Goal: Find specific page/section: Find specific page/section

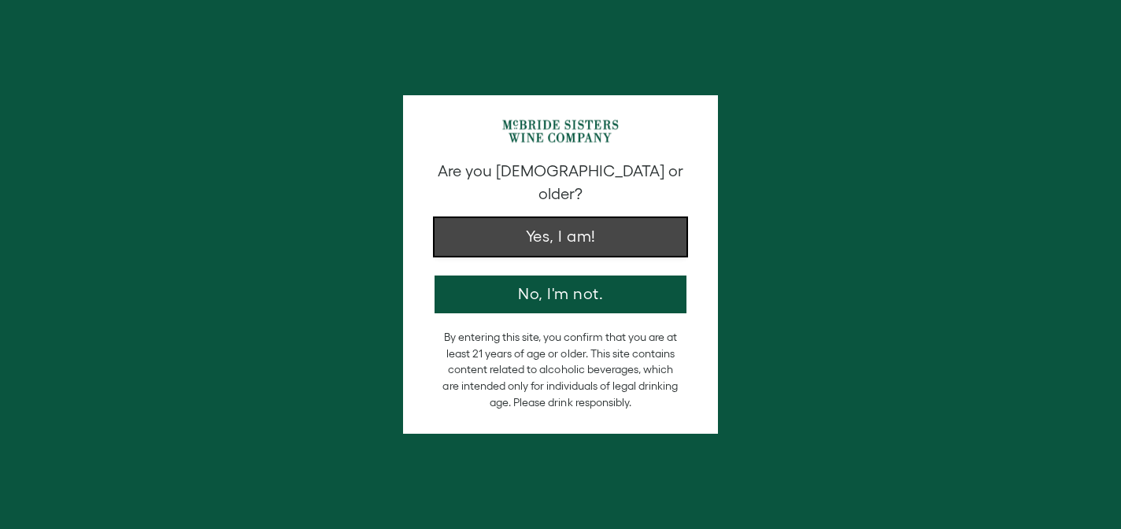
click at [534, 218] on button "Yes, I am!" at bounding box center [561, 237] width 252 height 38
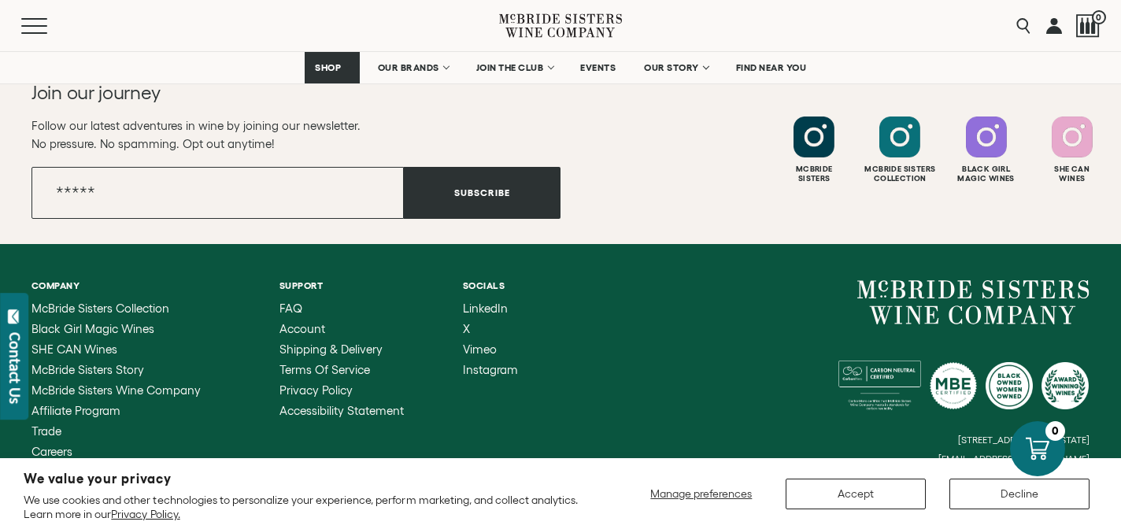
scroll to position [1747, 0]
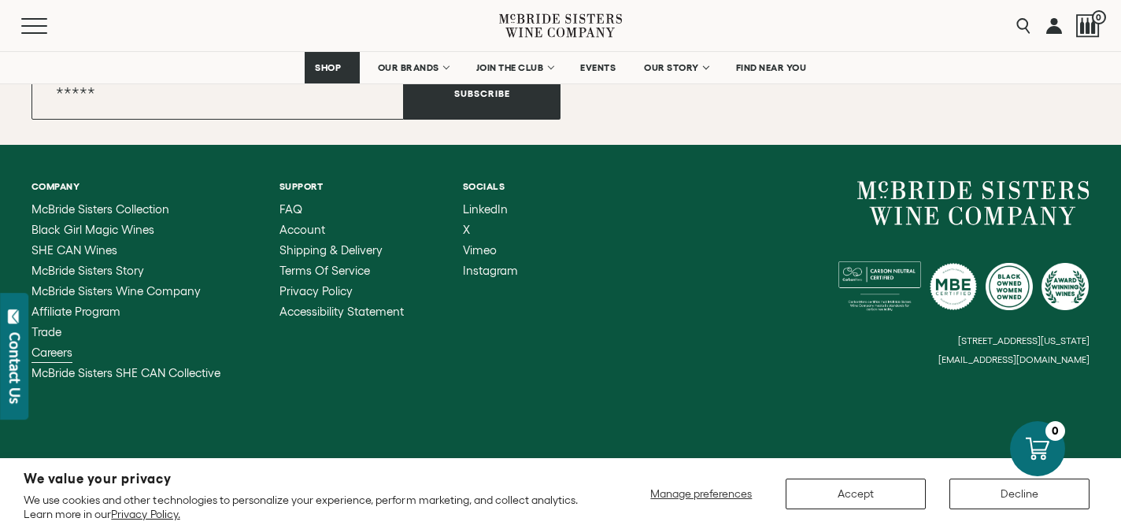
click at [50, 354] on span "Careers" at bounding box center [51, 352] width 41 height 13
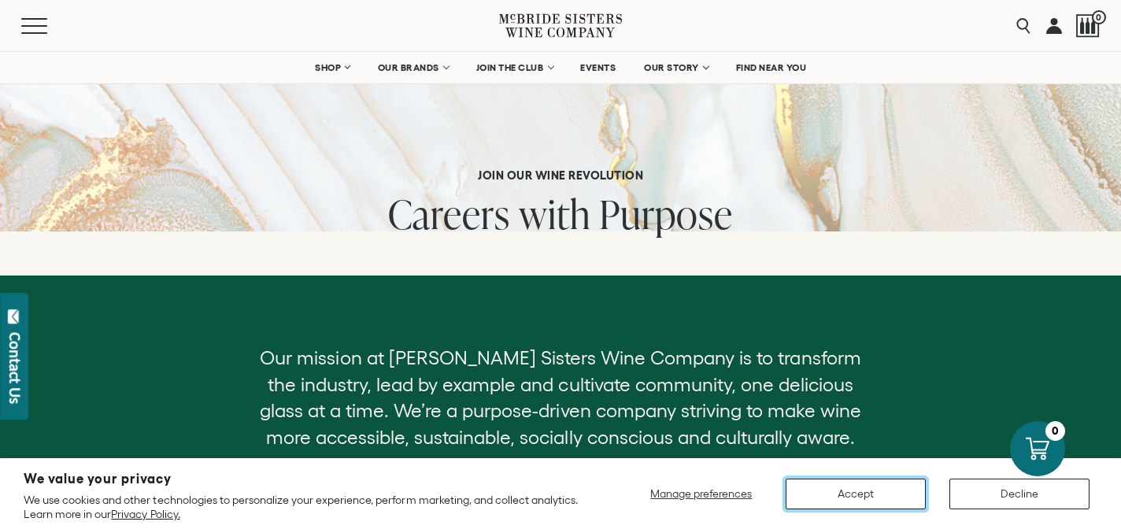
click at [891, 490] on button "Accept" at bounding box center [856, 494] width 140 height 31
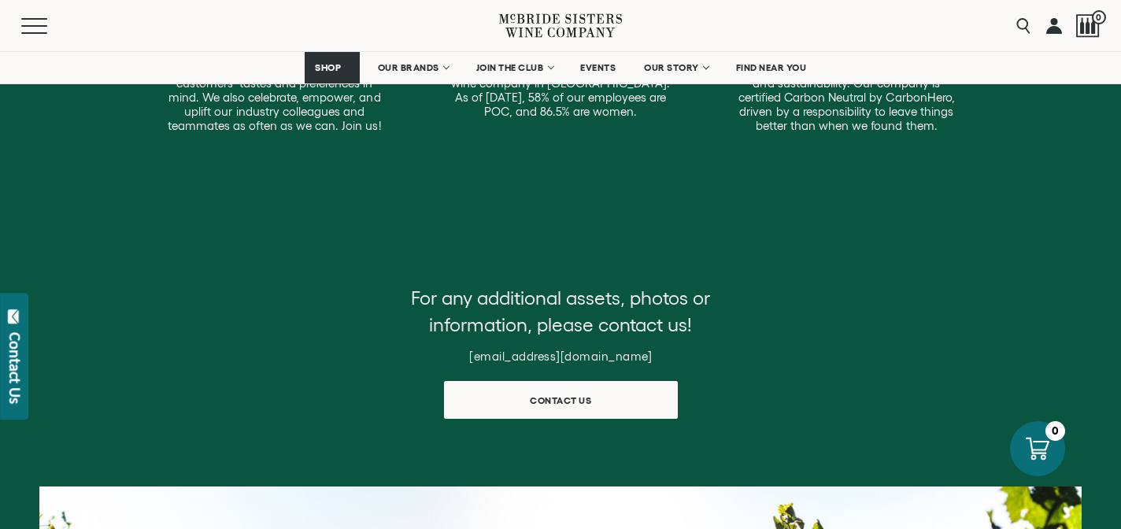
scroll to position [621, 0]
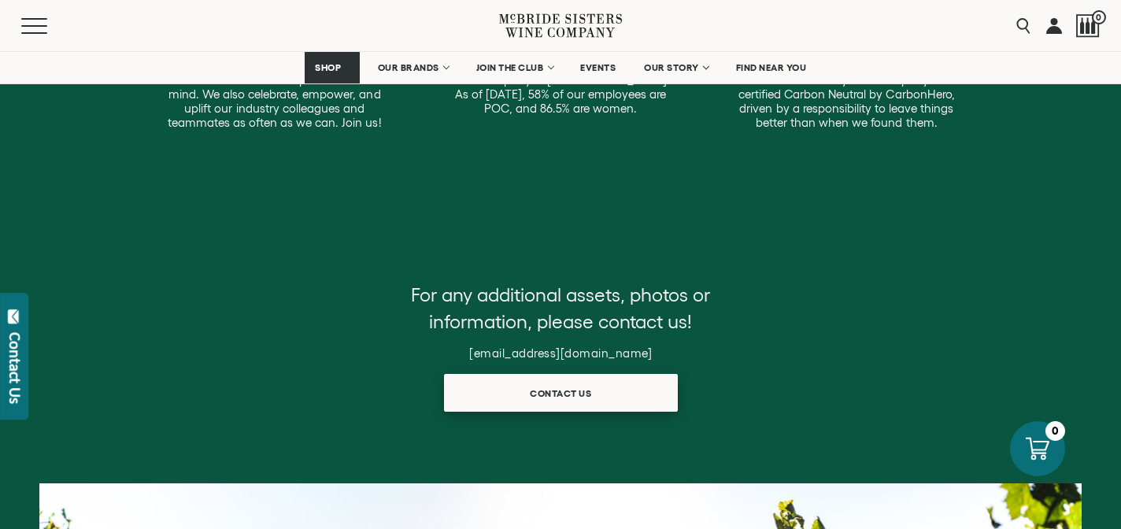
click at [531, 408] on span "Contact us" at bounding box center [560, 393] width 117 height 31
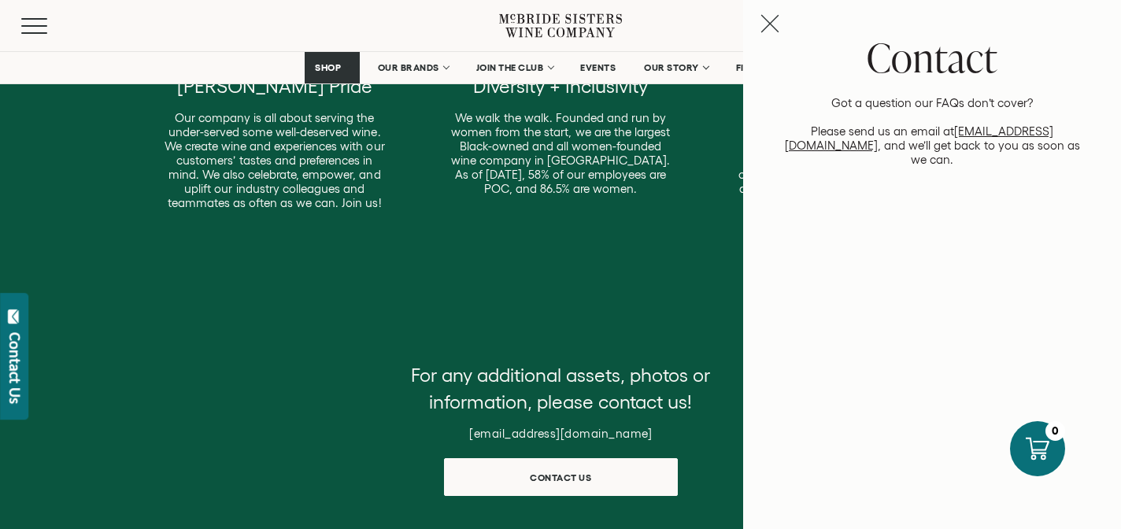
scroll to position [537, 0]
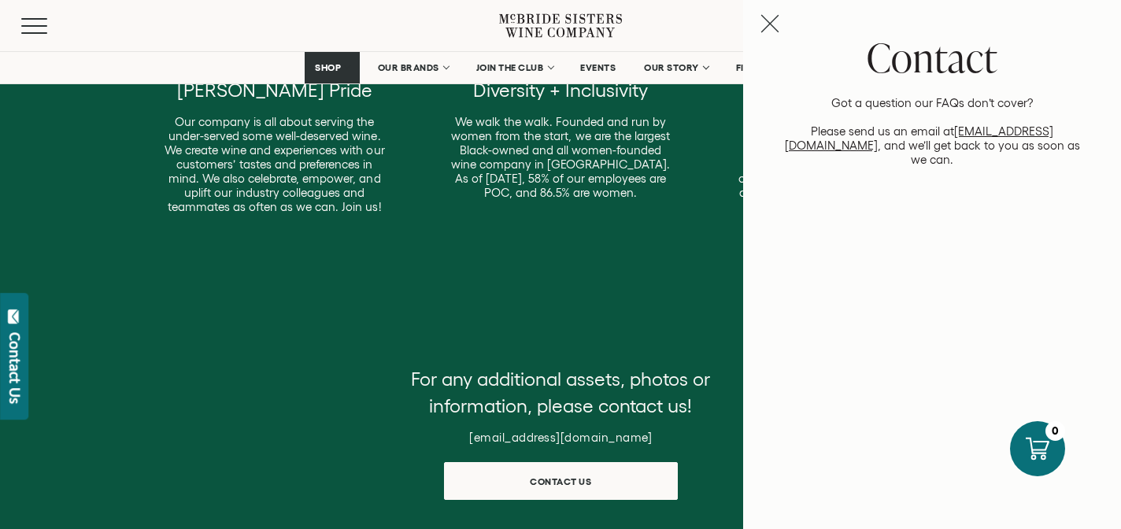
click at [772, 23] on icon "Close contact panel" at bounding box center [770, 23] width 19 height 19
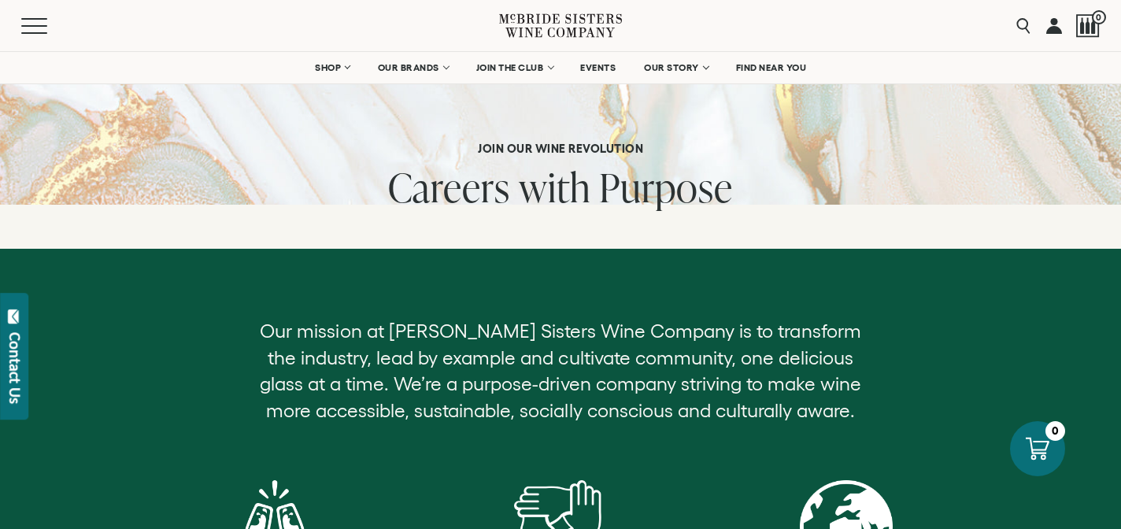
scroll to position [0, 0]
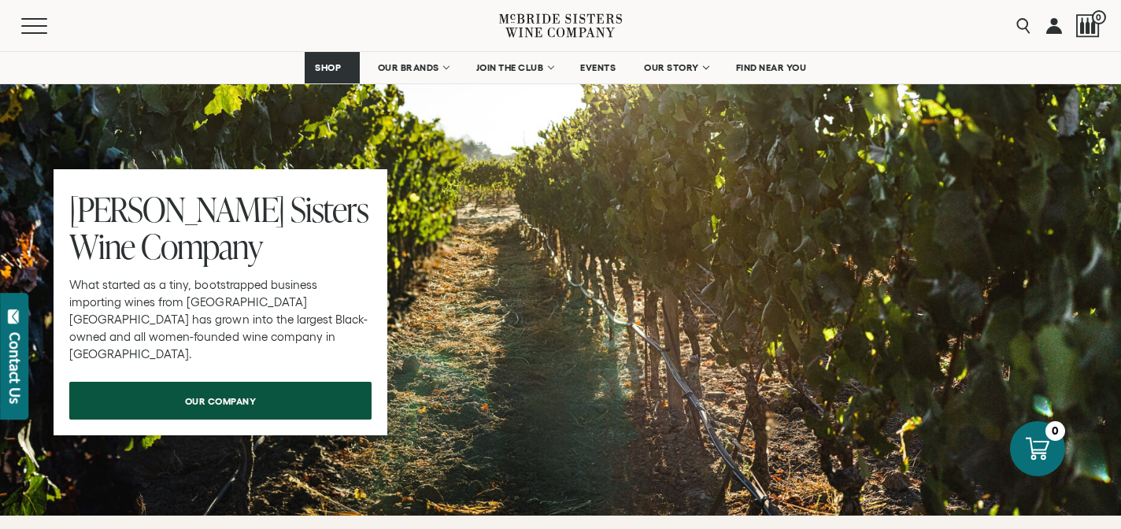
scroll to position [1154, 0]
